Goal: Task Accomplishment & Management: Use online tool/utility

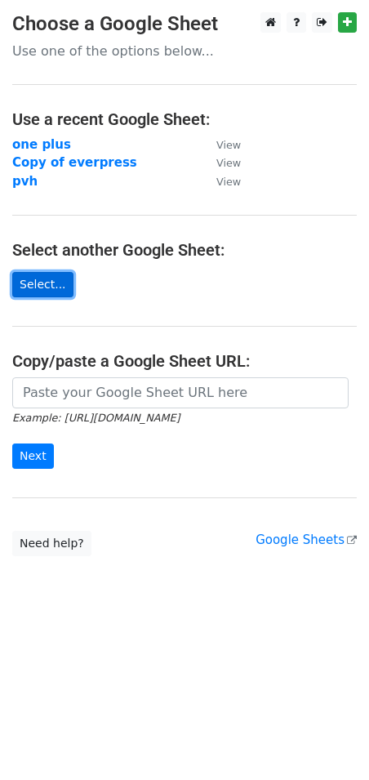
click at [33, 285] on link "Select..." at bounding box center [42, 284] width 61 height 25
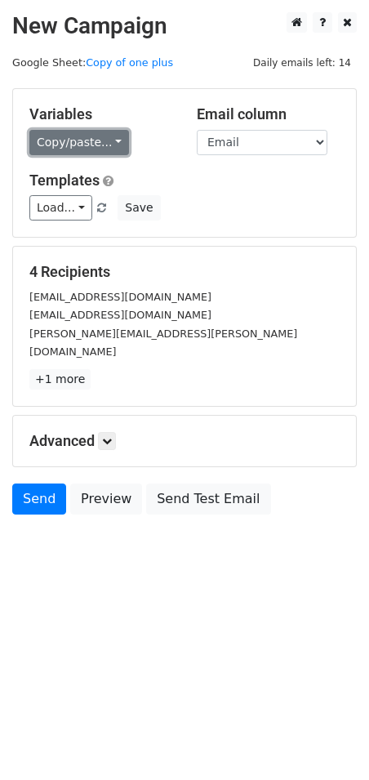
click at [105, 136] on link "Copy/paste..." at bounding box center [79, 142] width 100 height 25
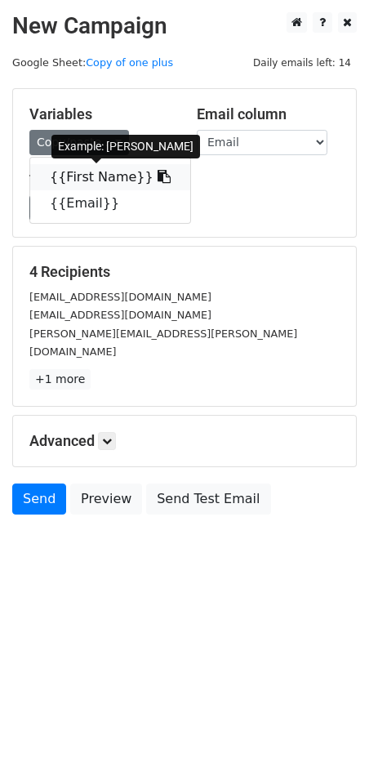
click at [91, 176] on link "{{First Name}}" at bounding box center [110, 177] width 160 height 26
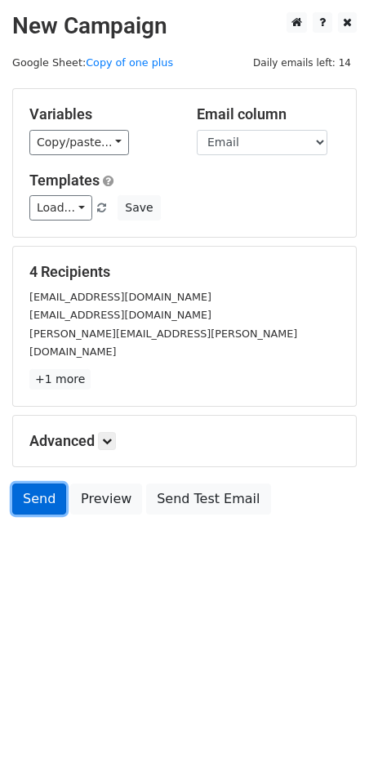
click at [41, 486] on link "Send" at bounding box center [39, 498] width 54 height 31
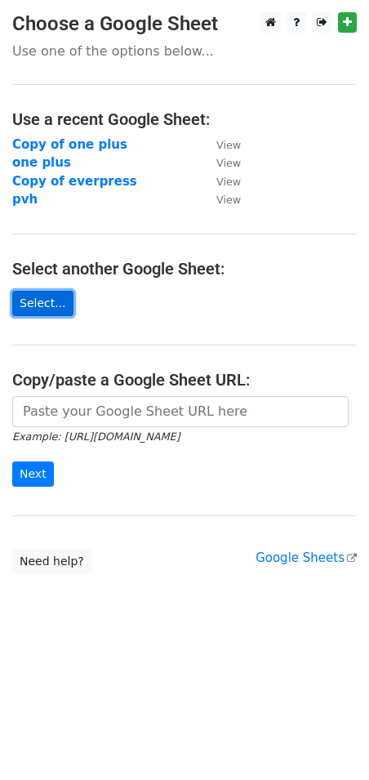
click at [47, 302] on link "Select..." at bounding box center [42, 303] width 61 height 25
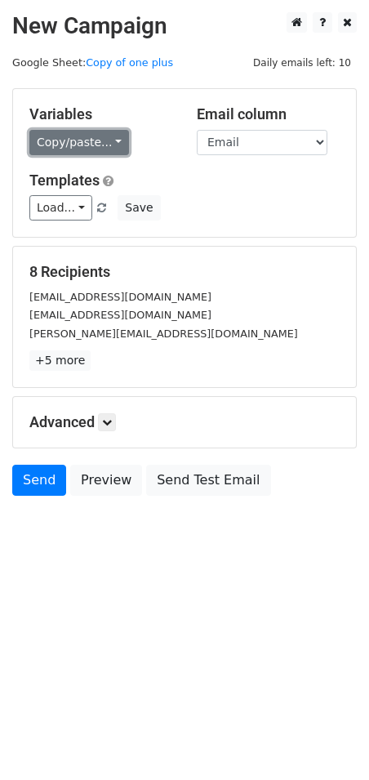
click at [111, 136] on link "Copy/paste..." at bounding box center [79, 142] width 100 height 25
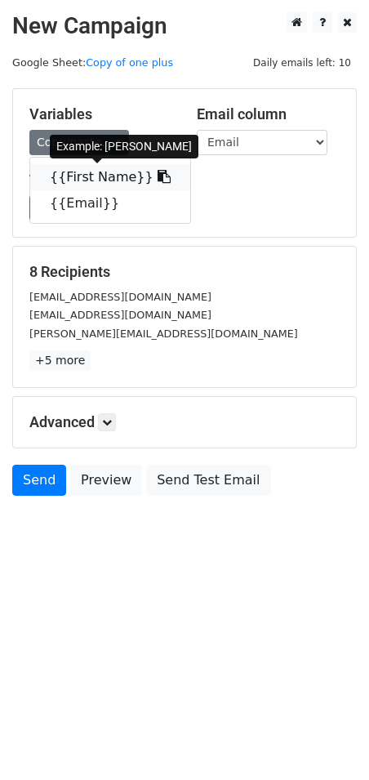
drag, startPoint x: 90, startPoint y: 176, endPoint x: 73, endPoint y: 180, distance: 17.6
click at [88, 176] on link "{{First Name}}" at bounding box center [110, 177] width 160 height 26
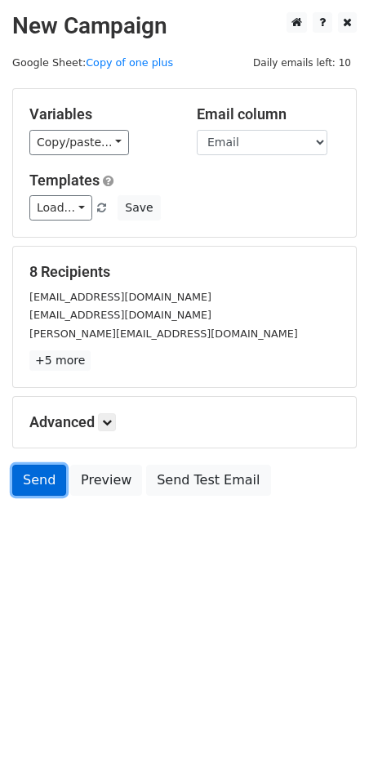
click at [32, 473] on link "Send" at bounding box center [39, 480] width 54 height 31
